Goal: Task Accomplishment & Management: Use online tool/utility

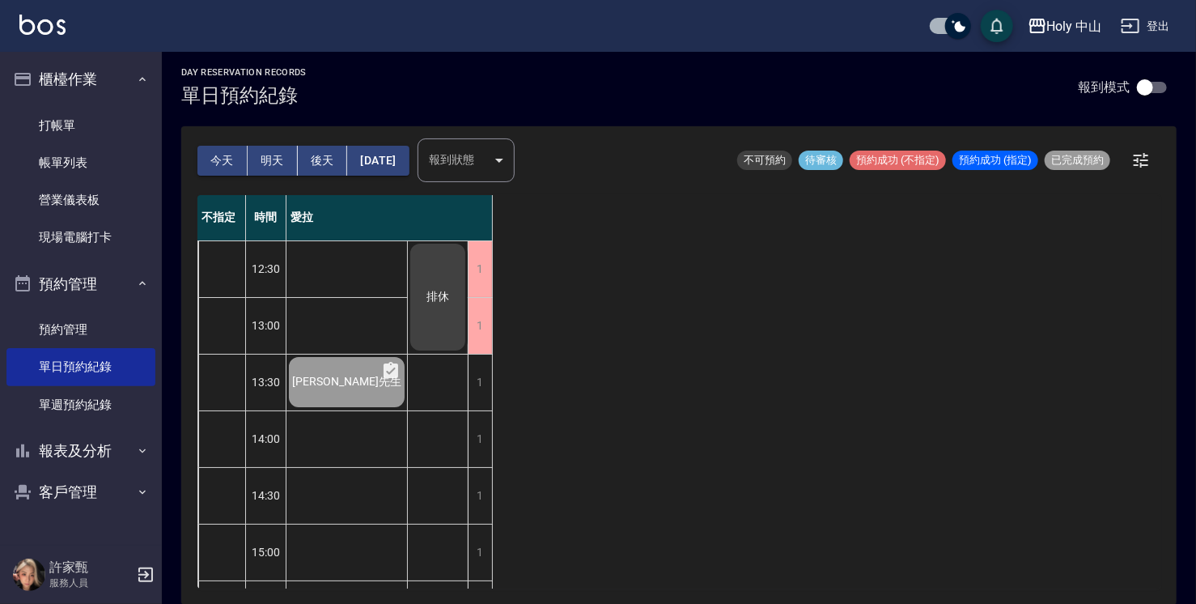
scroll to position [570, 0]
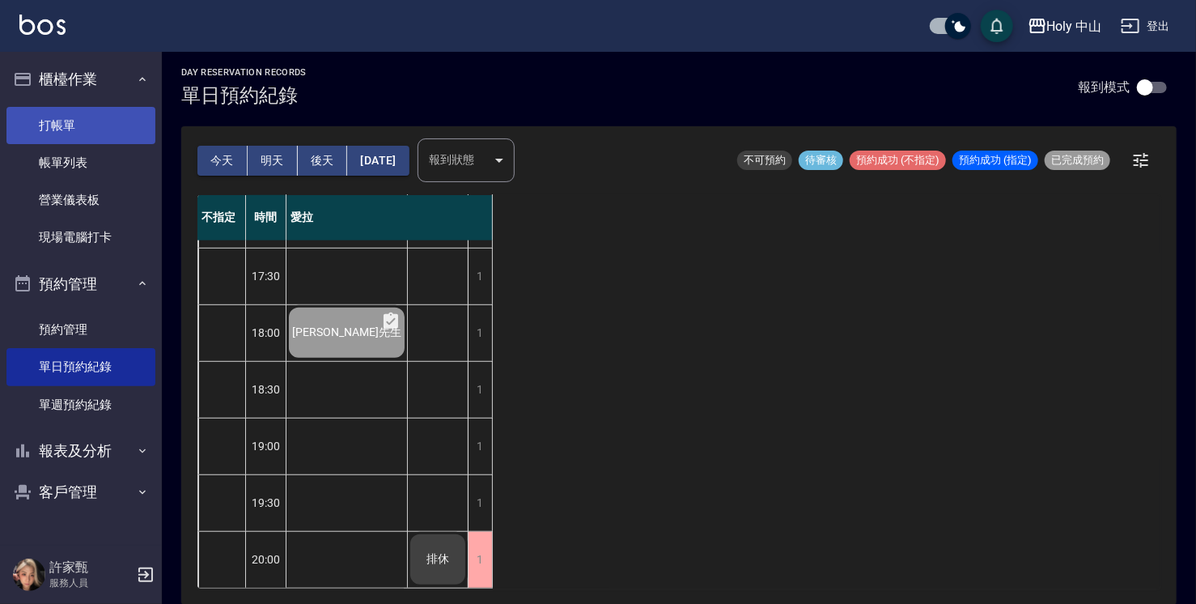
click at [111, 127] on link "打帳單" at bounding box center [80, 125] width 149 height 37
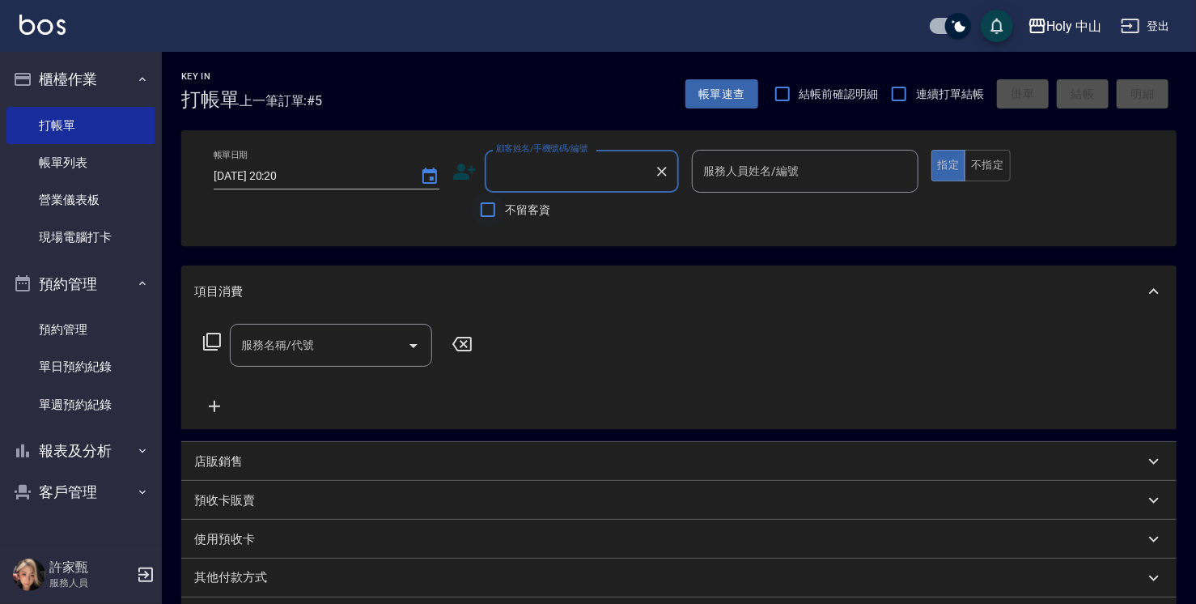
click at [492, 205] on input "不留客資" at bounding box center [488, 210] width 34 height 34
checkbox input "true"
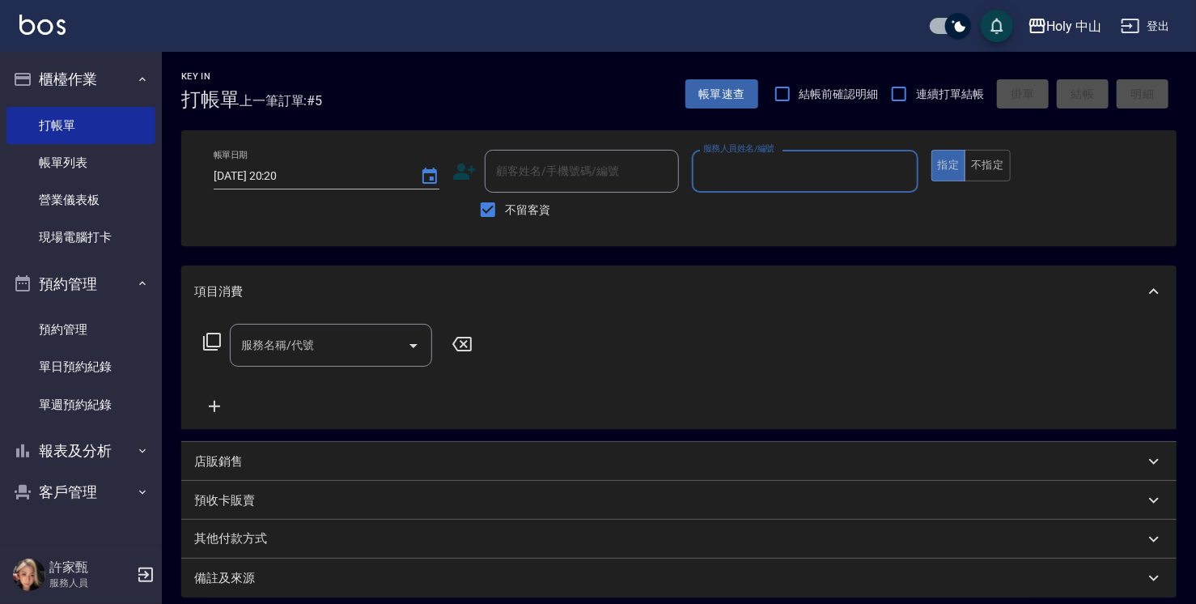
click at [773, 176] on input "服務人員姓名/編號" at bounding box center [804, 171] width 211 height 28
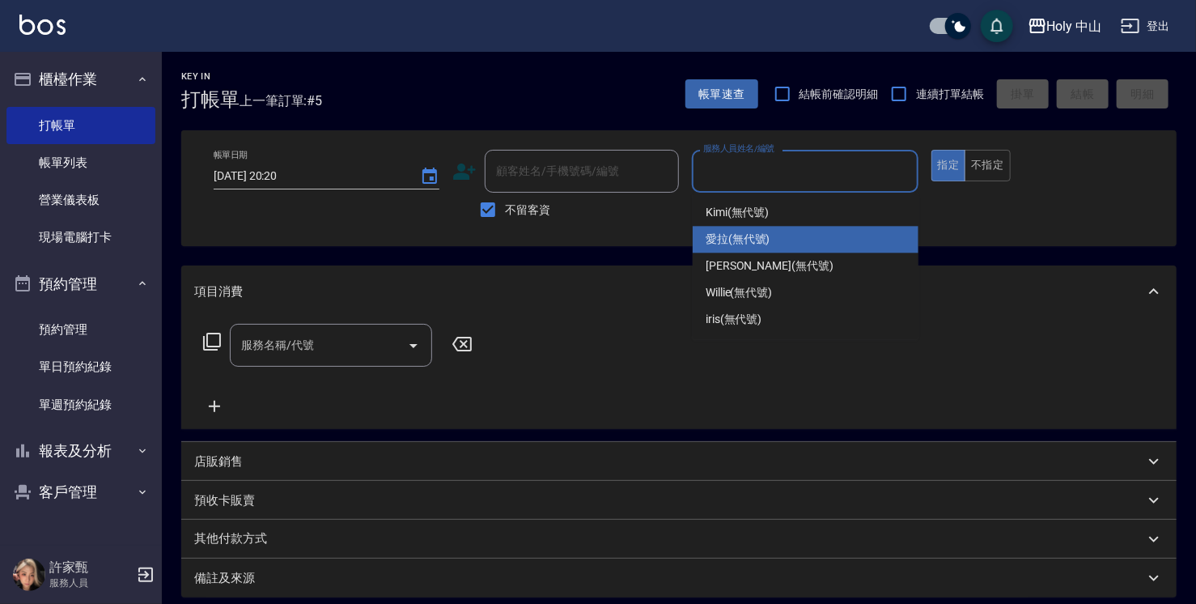
click at [720, 235] on span "愛拉 (無代號)" at bounding box center [738, 239] width 65 height 17
type input "愛拉(無代號)"
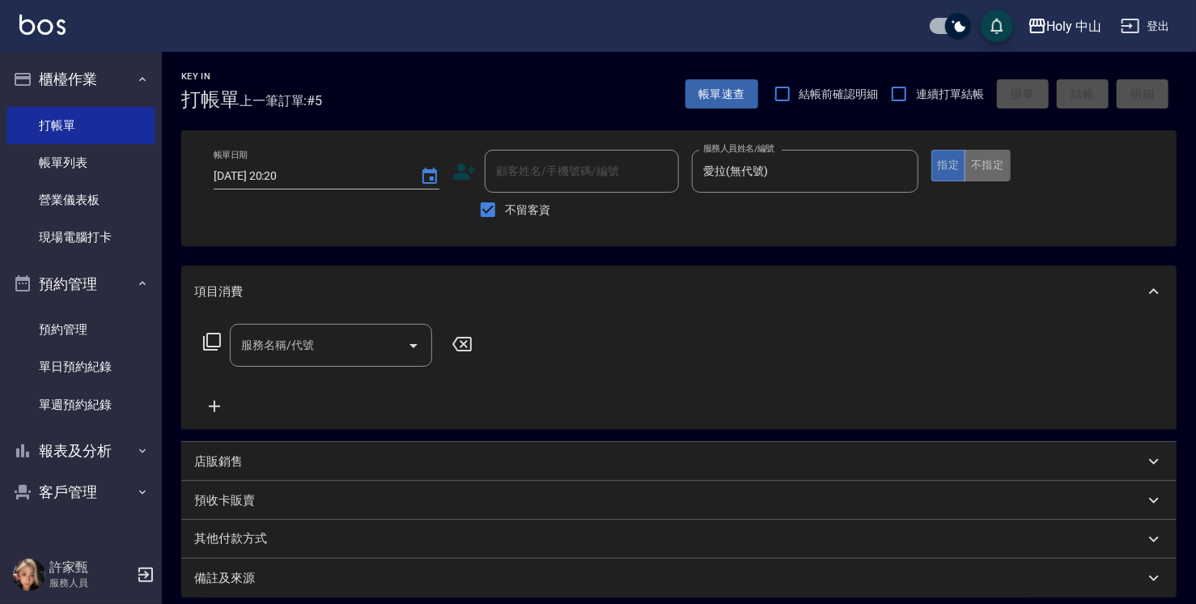
click at [997, 161] on button "不指定" at bounding box center [986, 166] width 45 height 32
click at [312, 345] on input "服務名稱/代號" at bounding box center [318, 345] width 163 height 28
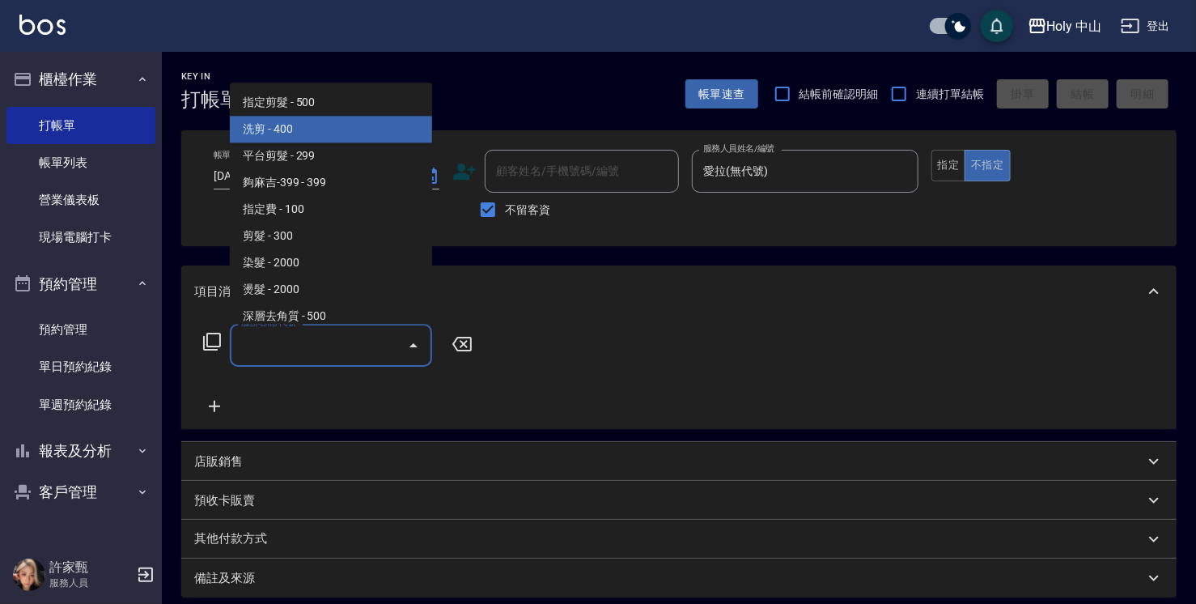
click at [305, 131] on span "洗剪 - 400" at bounding box center [331, 129] width 202 height 27
type input "洗剪(3)"
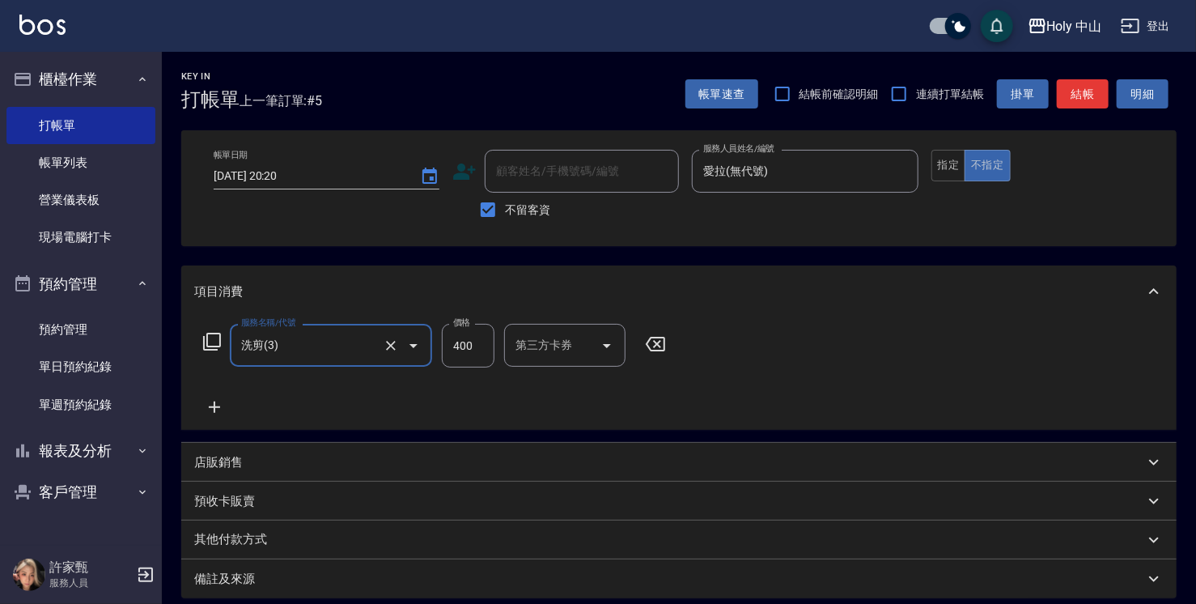
scroll to position [162, 0]
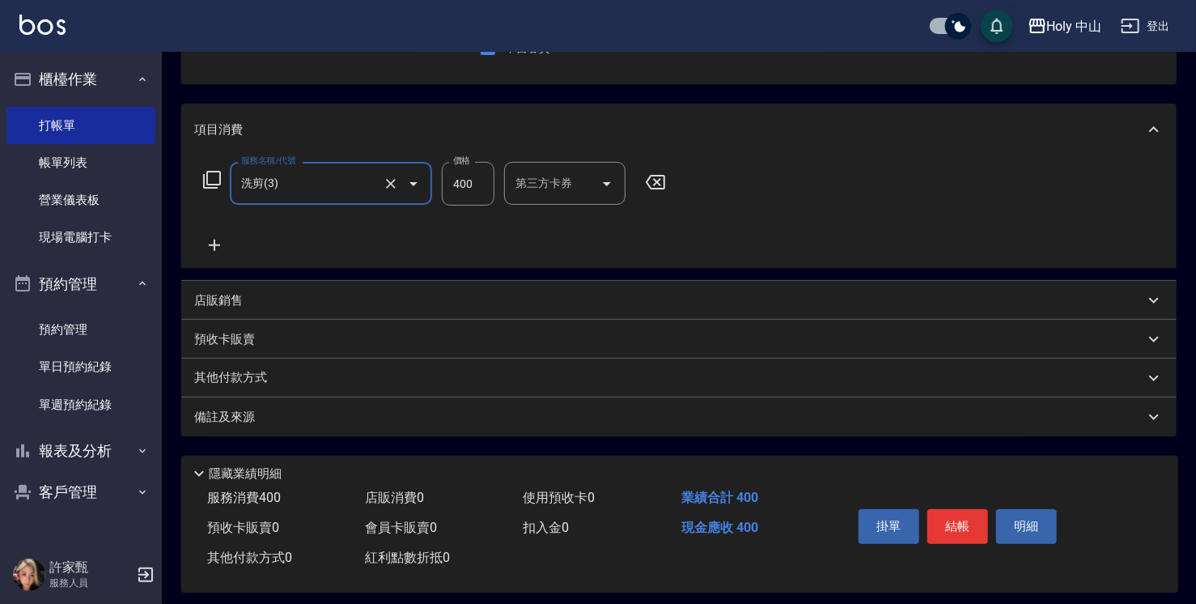
click at [620, 428] on div "備註及來源" at bounding box center [678, 416] width 995 height 39
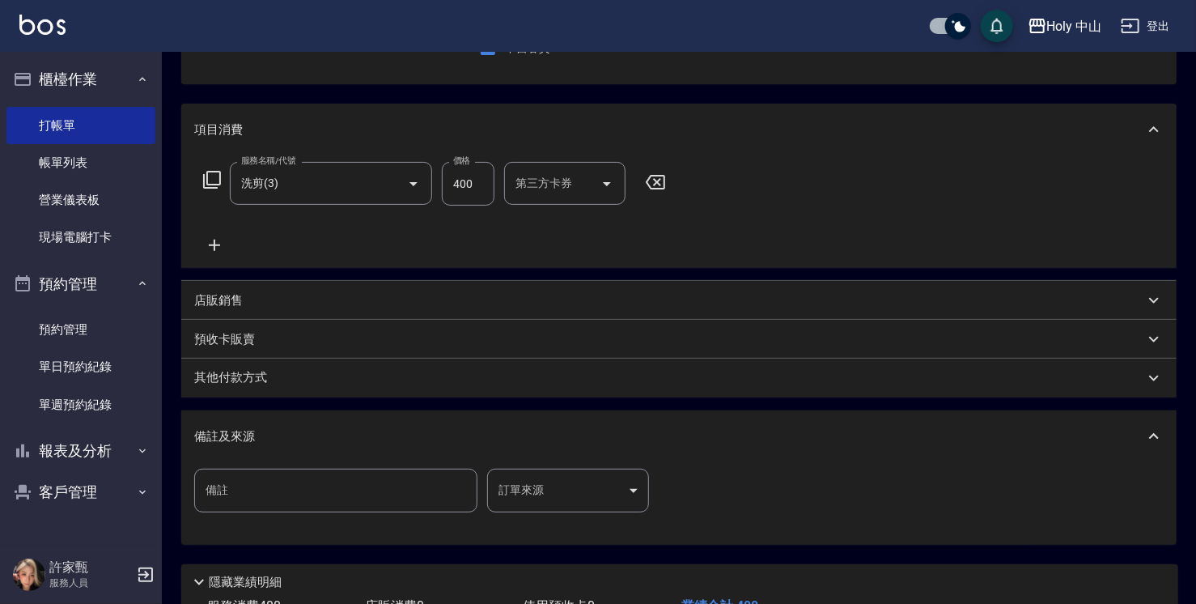
click at [596, 513] on div "備註 備註 訂單來源 ​ 訂單來源" at bounding box center [678, 499] width 969 height 63
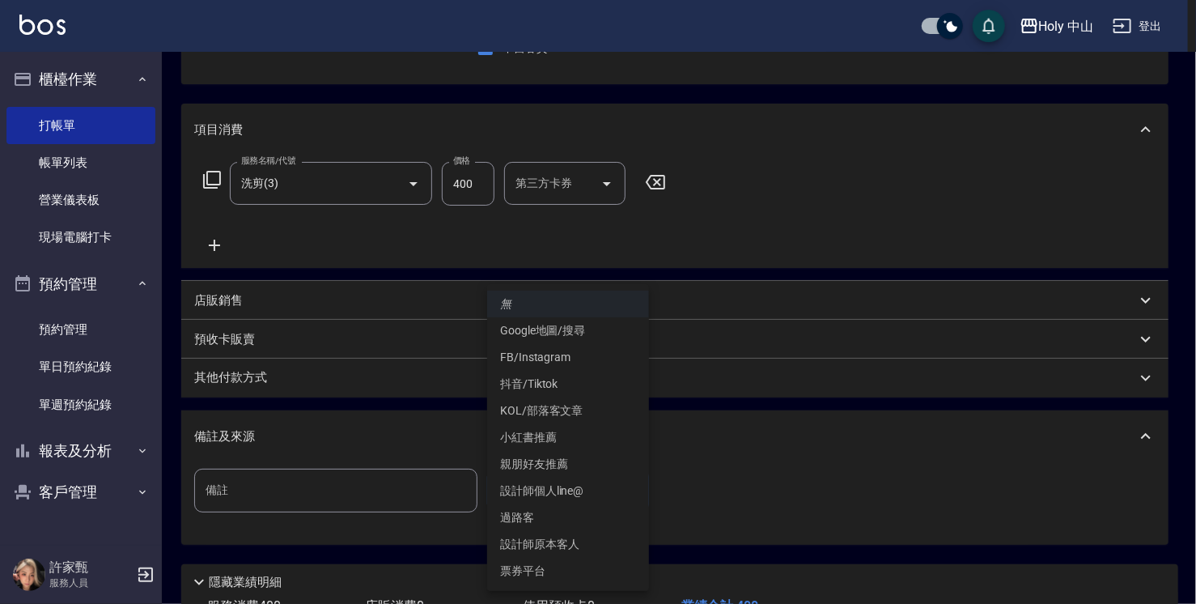
click at [586, 504] on body "Holy 中山 登出 櫃檯作業 打帳單 帳單列表 營業儀表板 現場電腦打卡 預約管理 預約管理 單日預約紀錄 單週預約紀錄 報表及分析 報表目錄 店家日報表 …" at bounding box center [598, 279] width 1196 height 882
click at [529, 336] on li "Google地圖/搜尋" at bounding box center [568, 330] width 162 height 27
type input "Google地圖/搜尋"
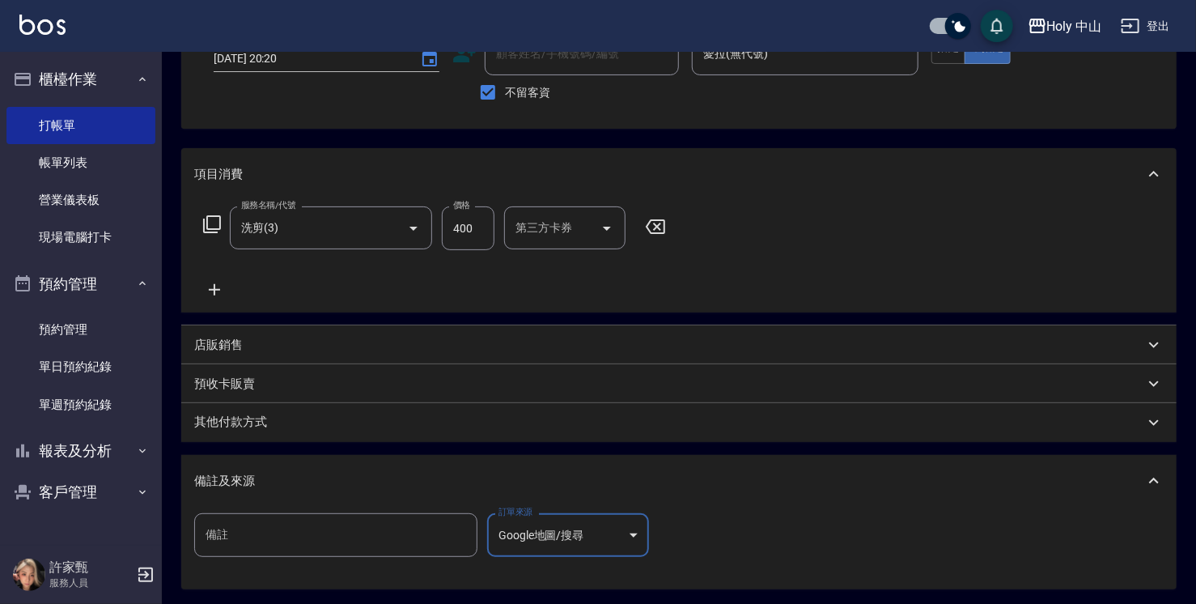
scroll to position [283, 0]
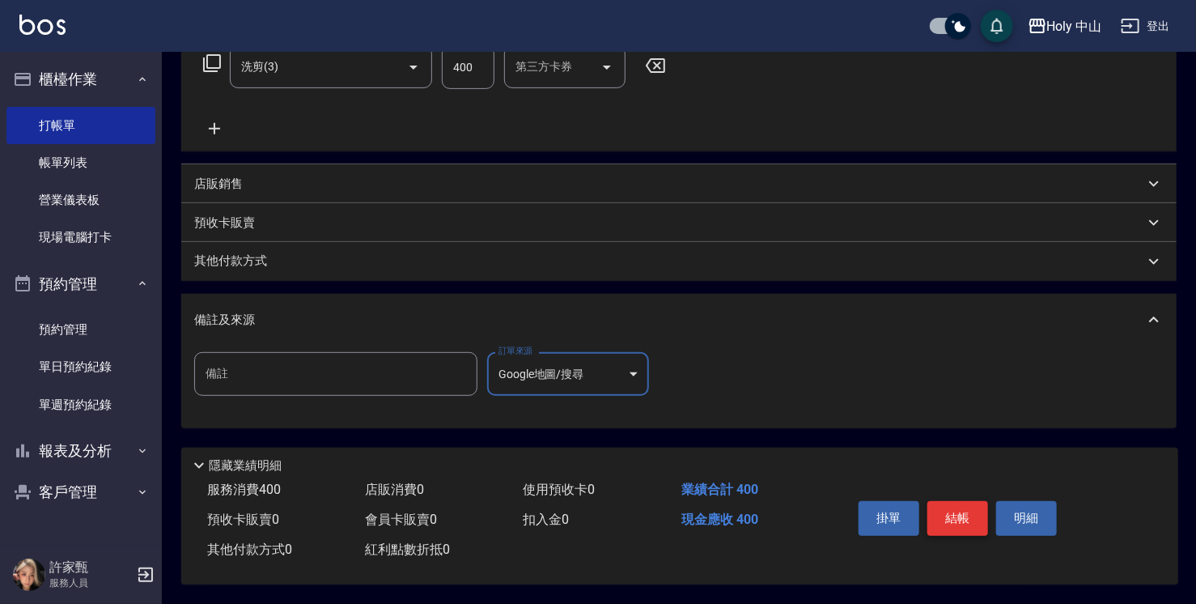
click at [949, 520] on button "結帳" at bounding box center [957, 518] width 61 height 34
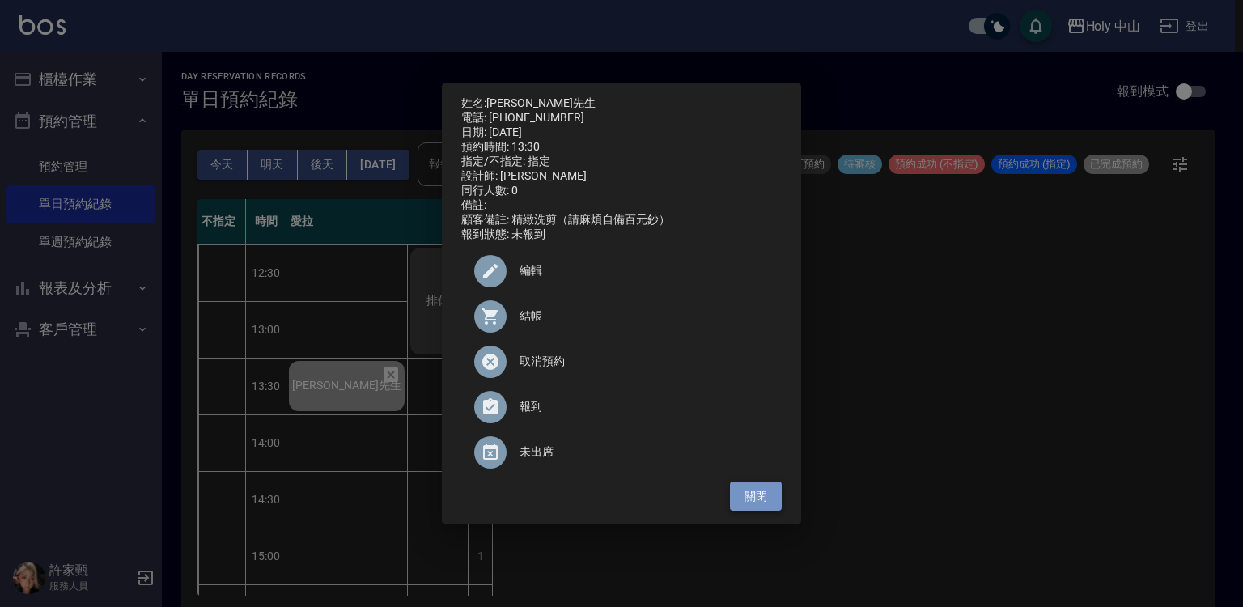
click at [751, 507] on button "關閉" at bounding box center [756, 496] width 52 height 30
